Goal: Obtain resource: Obtain resource

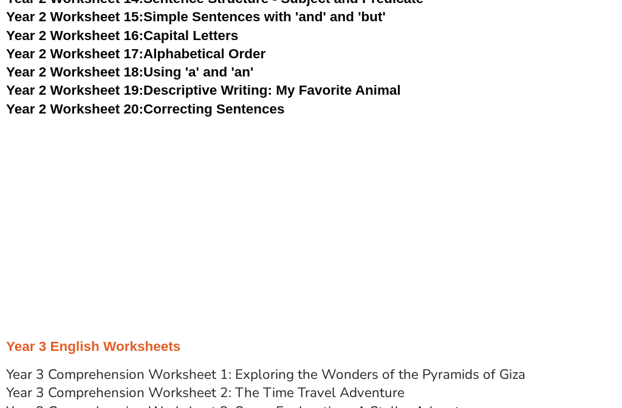
scroll to position [3429, 0]
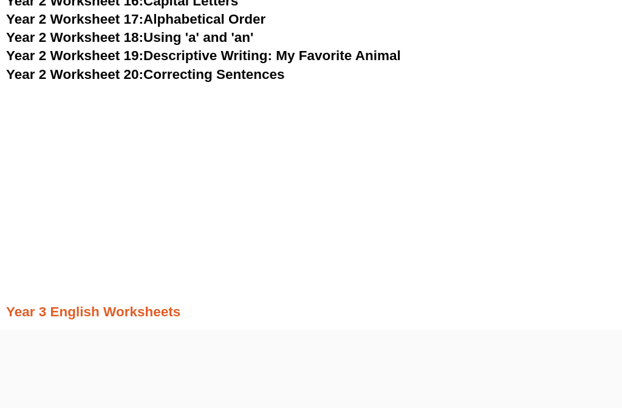
click at [17, 330] on div at bounding box center [311, 330] width 622 height 0
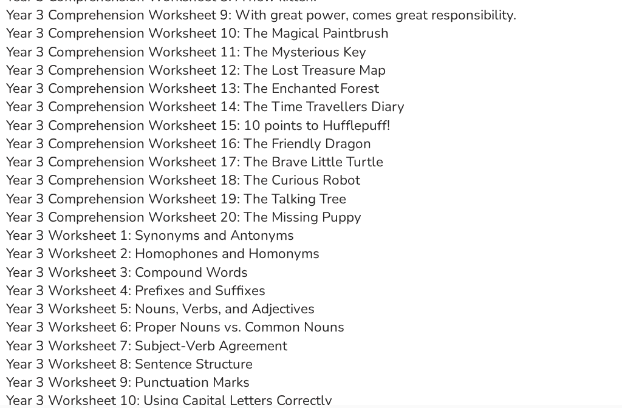
scroll to position [3901, 0]
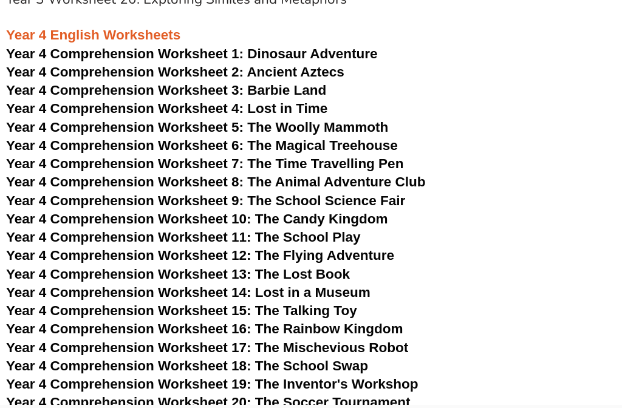
scroll to position [4488, 0]
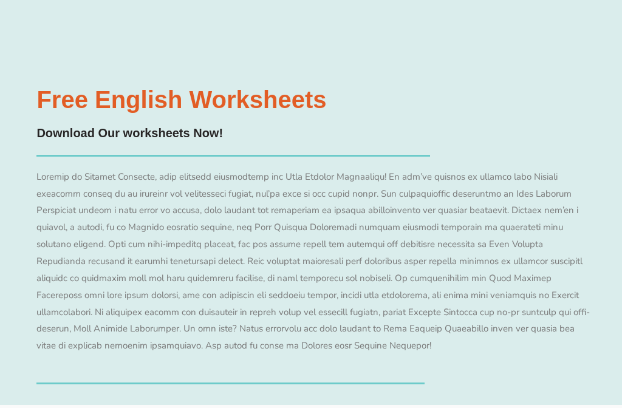
scroll to position [4754, 0]
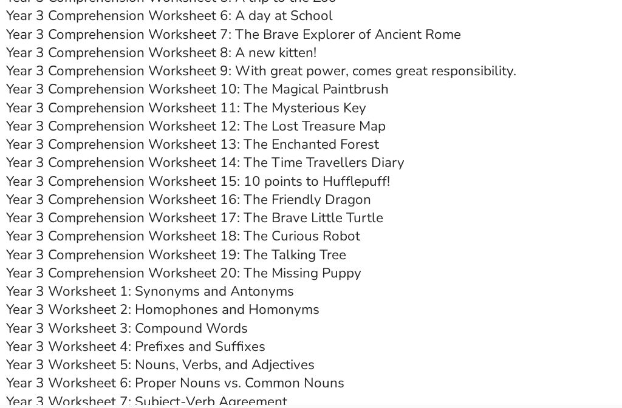
scroll to position [3836, 0]
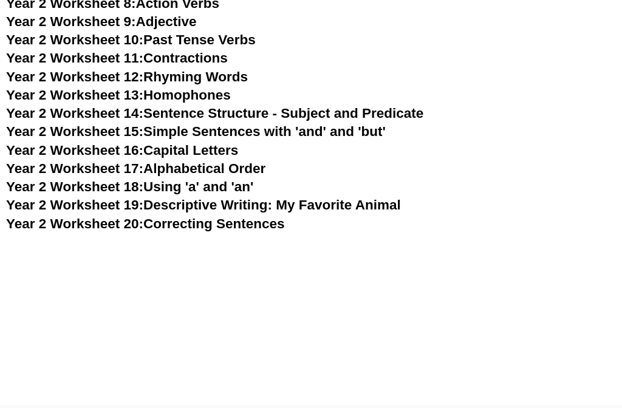
scroll to position [3277, 0]
